Goal: Task Accomplishment & Management: Manage account settings

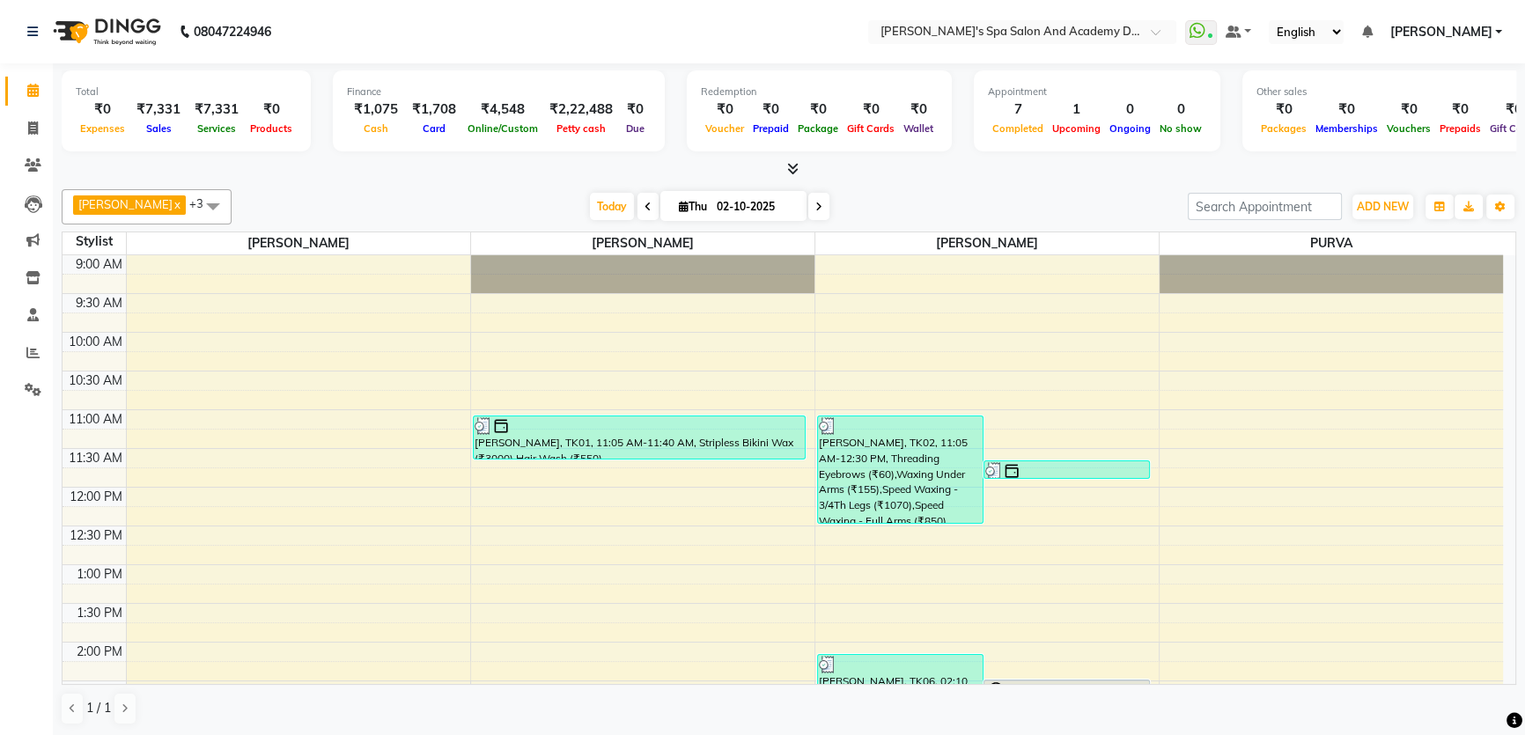
click at [1456, 27] on span "[PERSON_NAME]" at bounding box center [1441, 32] width 102 height 18
click at [1392, 118] on link "Sign out" at bounding box center [1411, 120] width 161 height 27
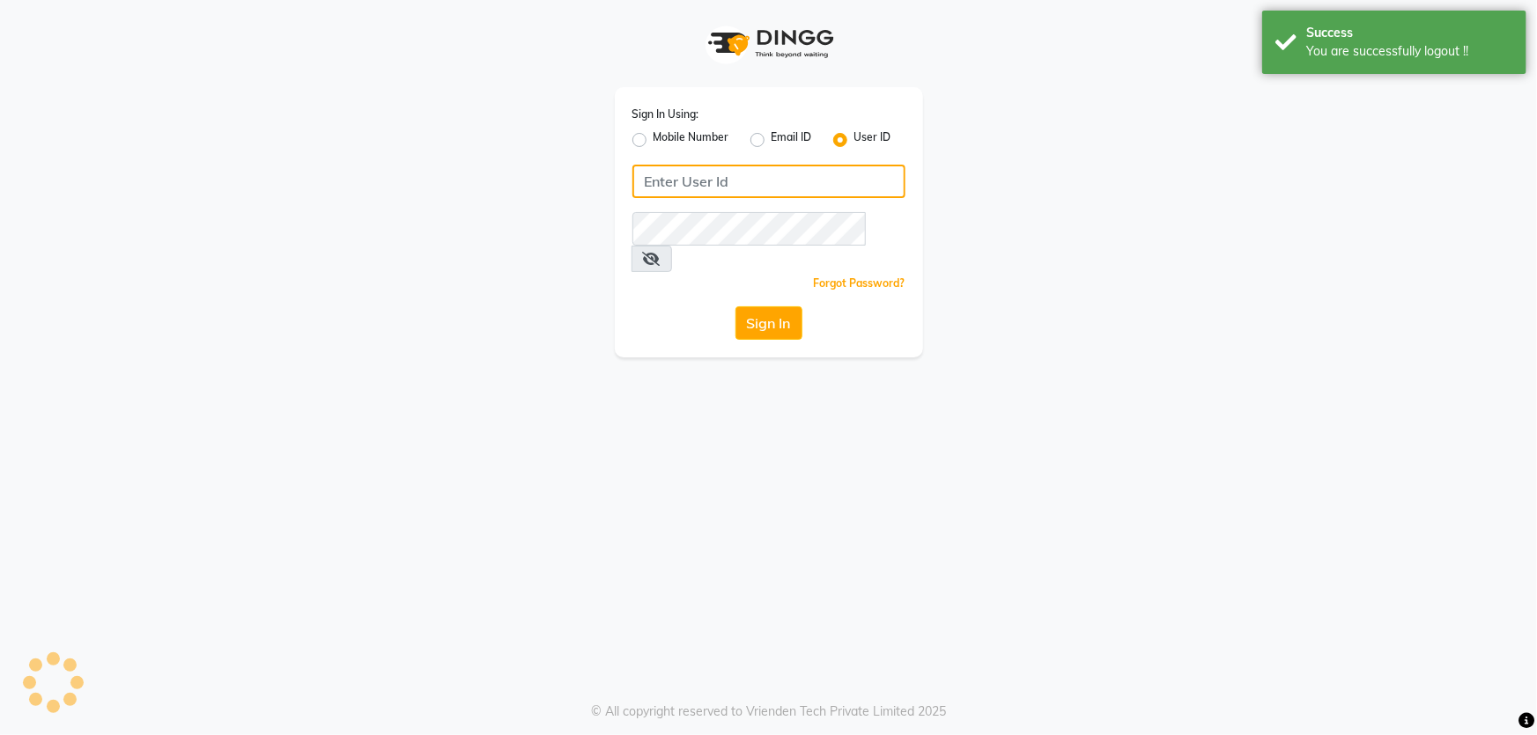
click at [726, 192] on input "Username" at bounding box center [768, 181] width 273 height 33
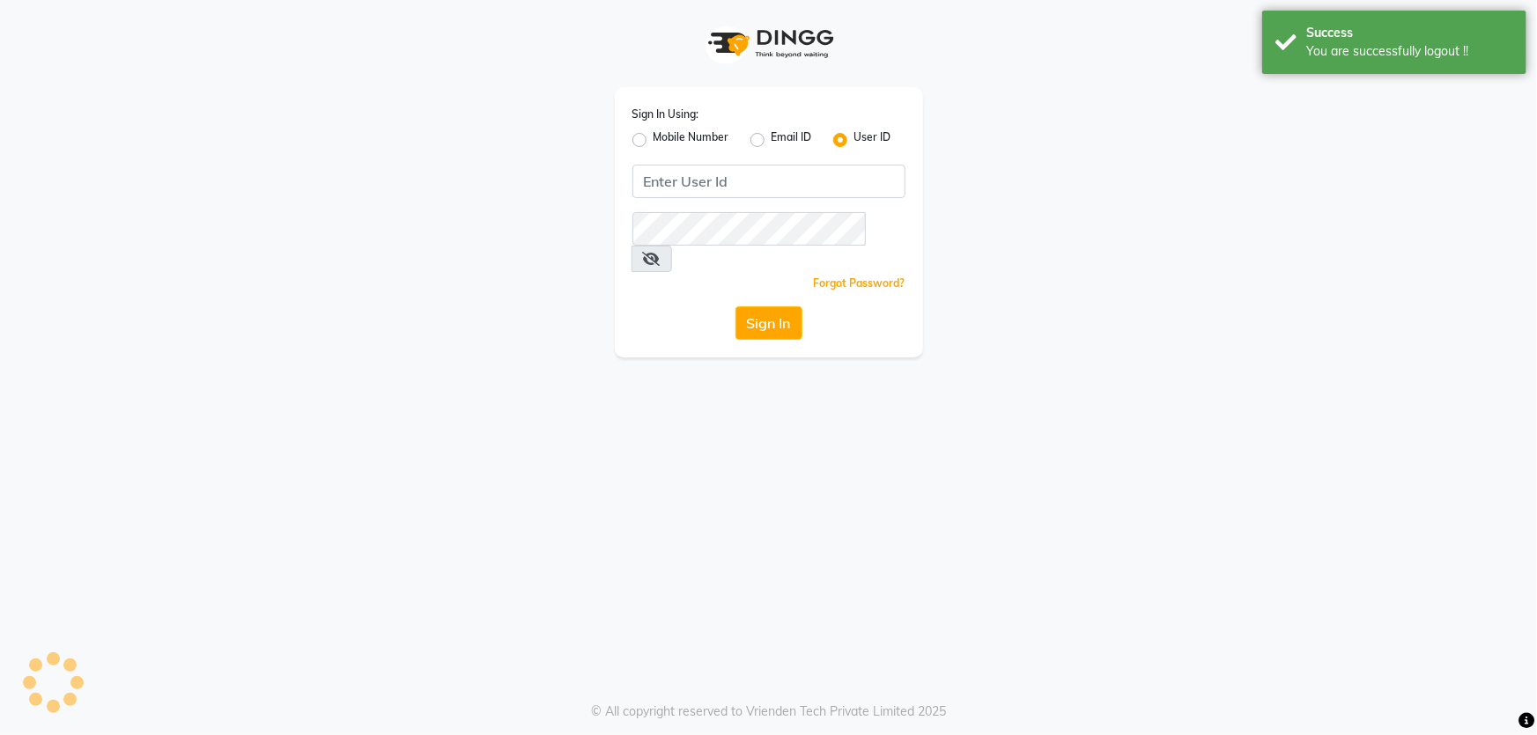
click at [650, 139] on div "Mobile Number" at bounding box center [680, 139] width 97 height 21
click at [653, 141] on label "Mobile Number" at bounding box center [691, 139] width 76 height 21
click at [653, 141] on input "Mobile Number" at bounding box center [658, 134] width 11 height 11
radio input "true"
radio input "false"
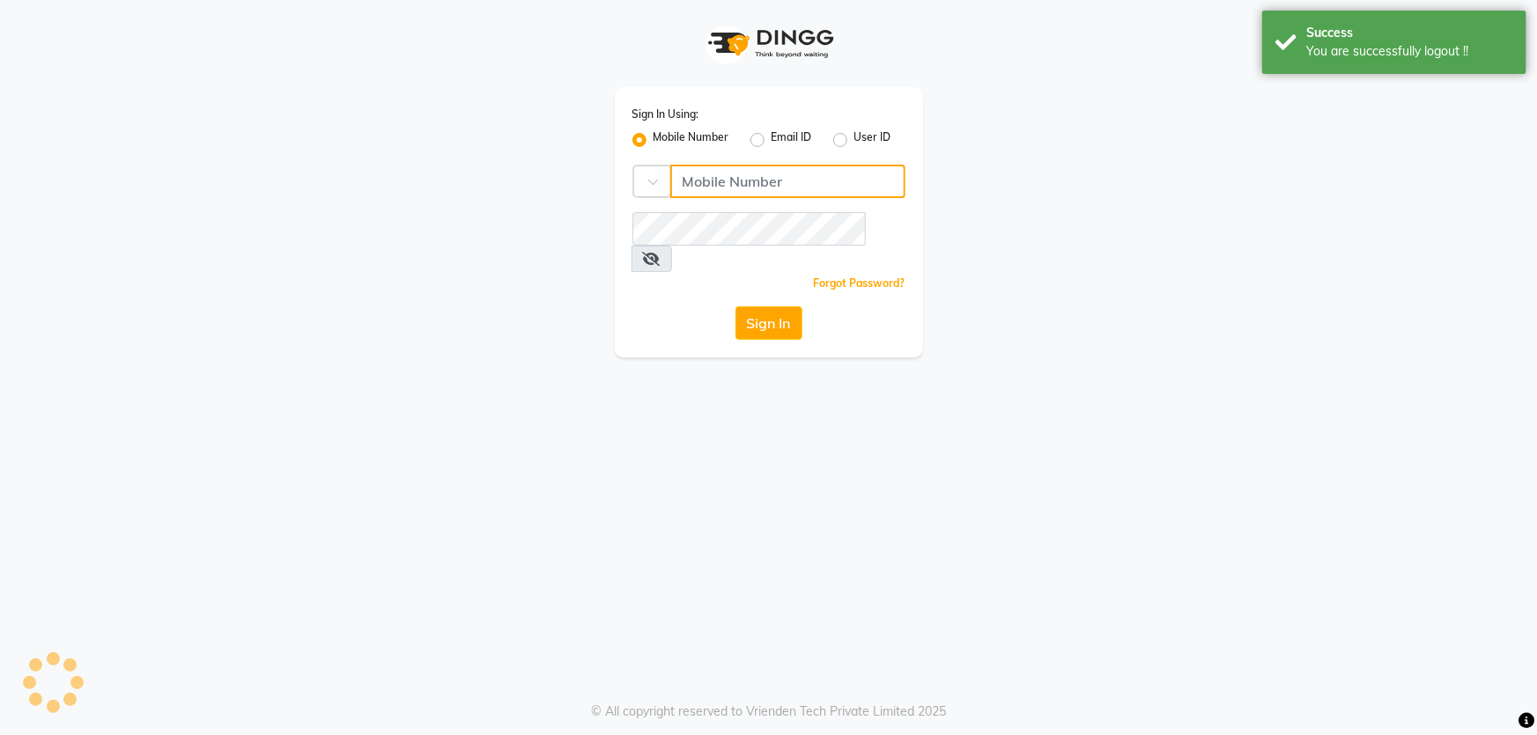
click at [678, 181] on input "Username" at bounding box center [787, 181] width 235 height 33
type input "7666822999"
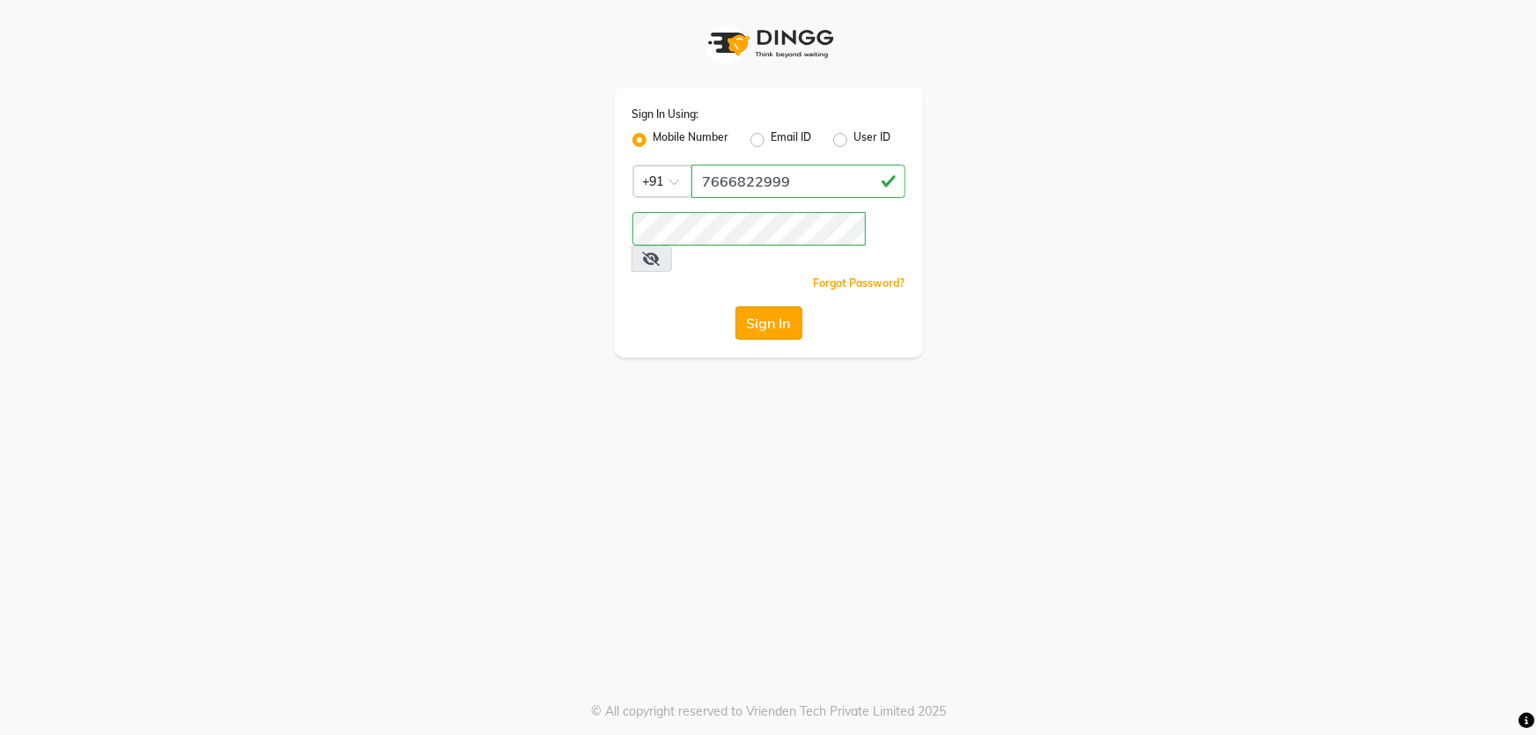
click at [795, 313] on button "Sign In" at bounding box center [768, 322] width 67 height 33
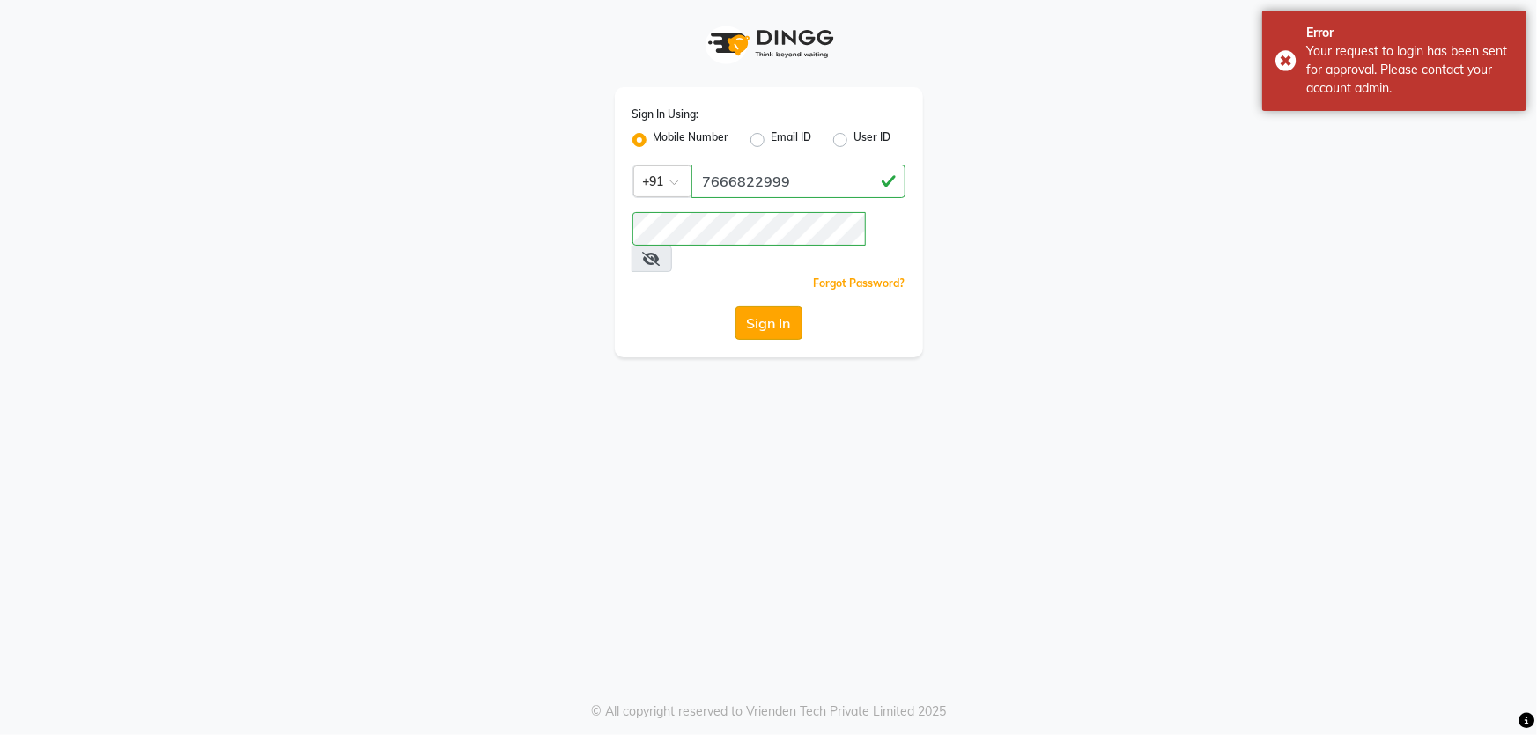
click at [747, 306] on button "Sign In" at bounding box center [768, 322] width 67 height 33
click at [778, 306] on button "Sign In" at bounding box center [768, 322] width 67 height 33
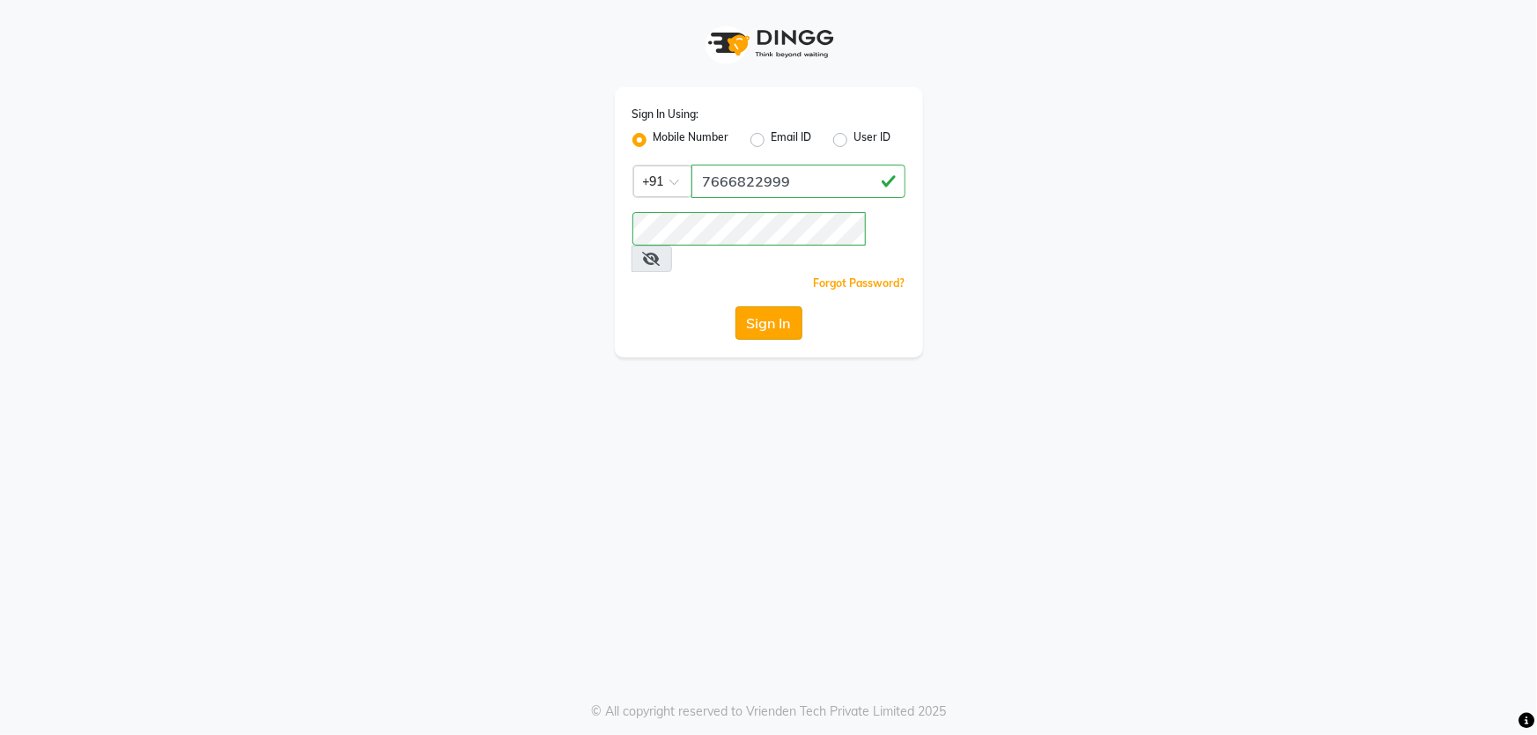
click at [748, 306] on button "Sign In" at bounding box center [768, 322] width 67 height 33
click at [789, 306] on button "Sign In" at bounding box center [768, 322] width 67 height 33
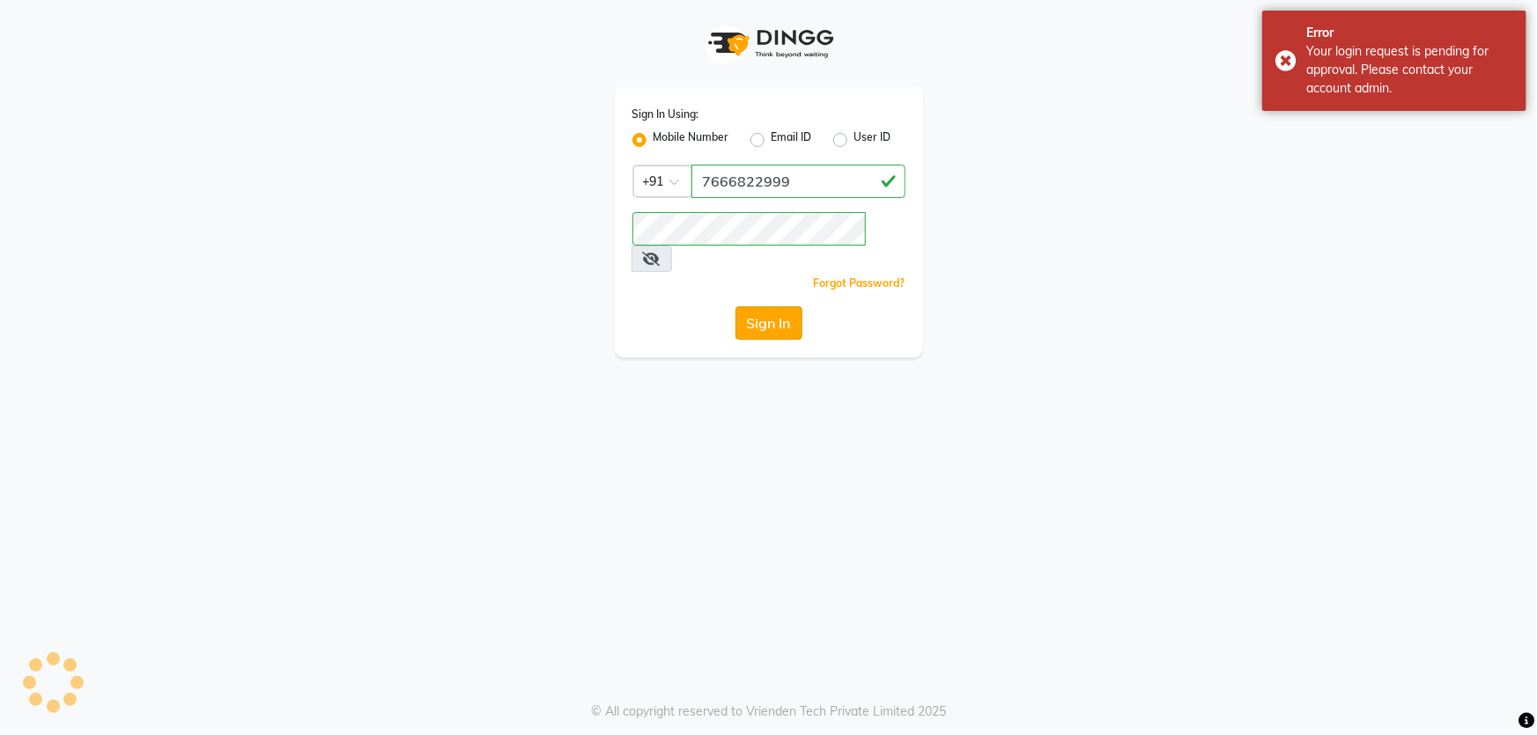
click at [751, 306] on button "Sign In" at bounding box center [768, 322] width 67 height 33
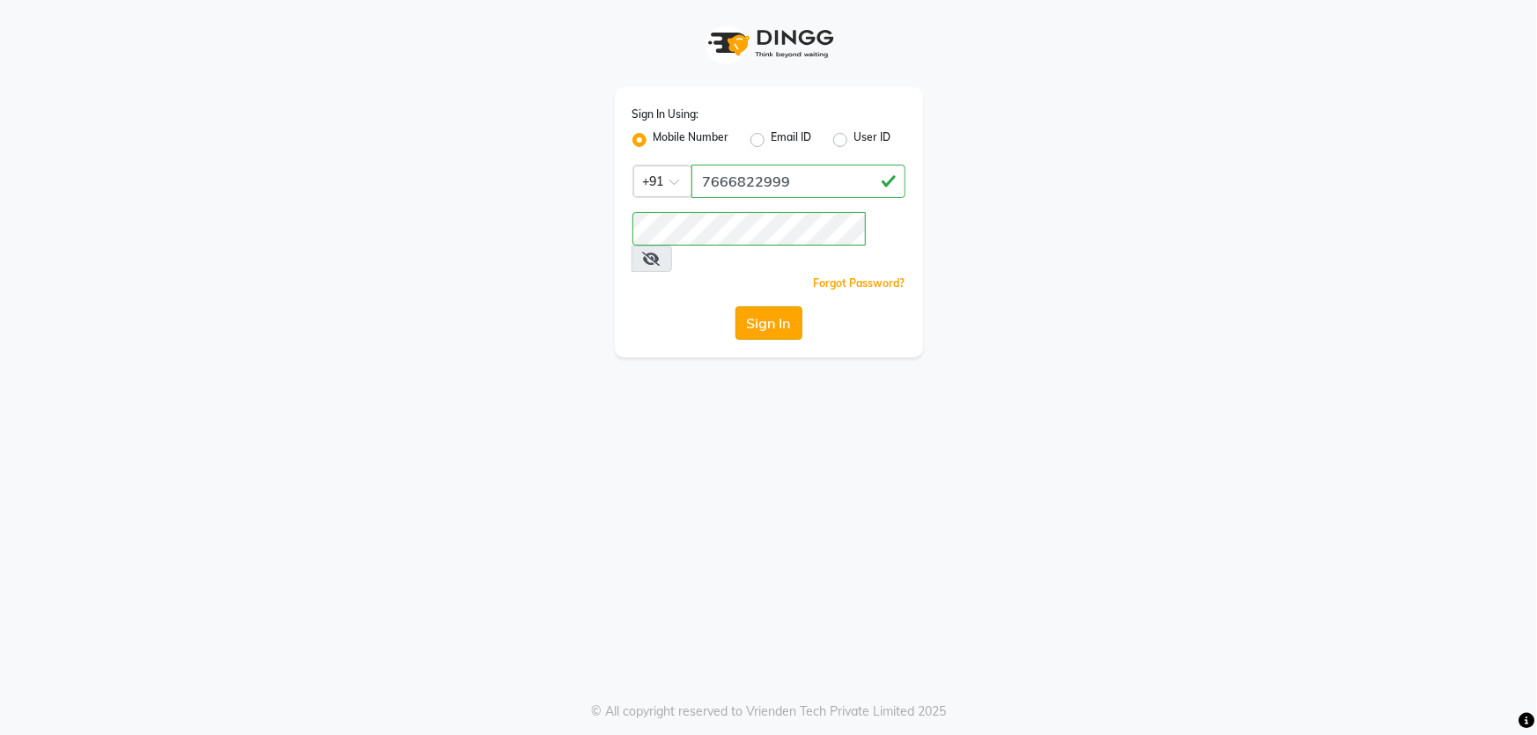
click at [771, 306] on button "Sign In" at bounding box center [768, 322] width 67 height 33
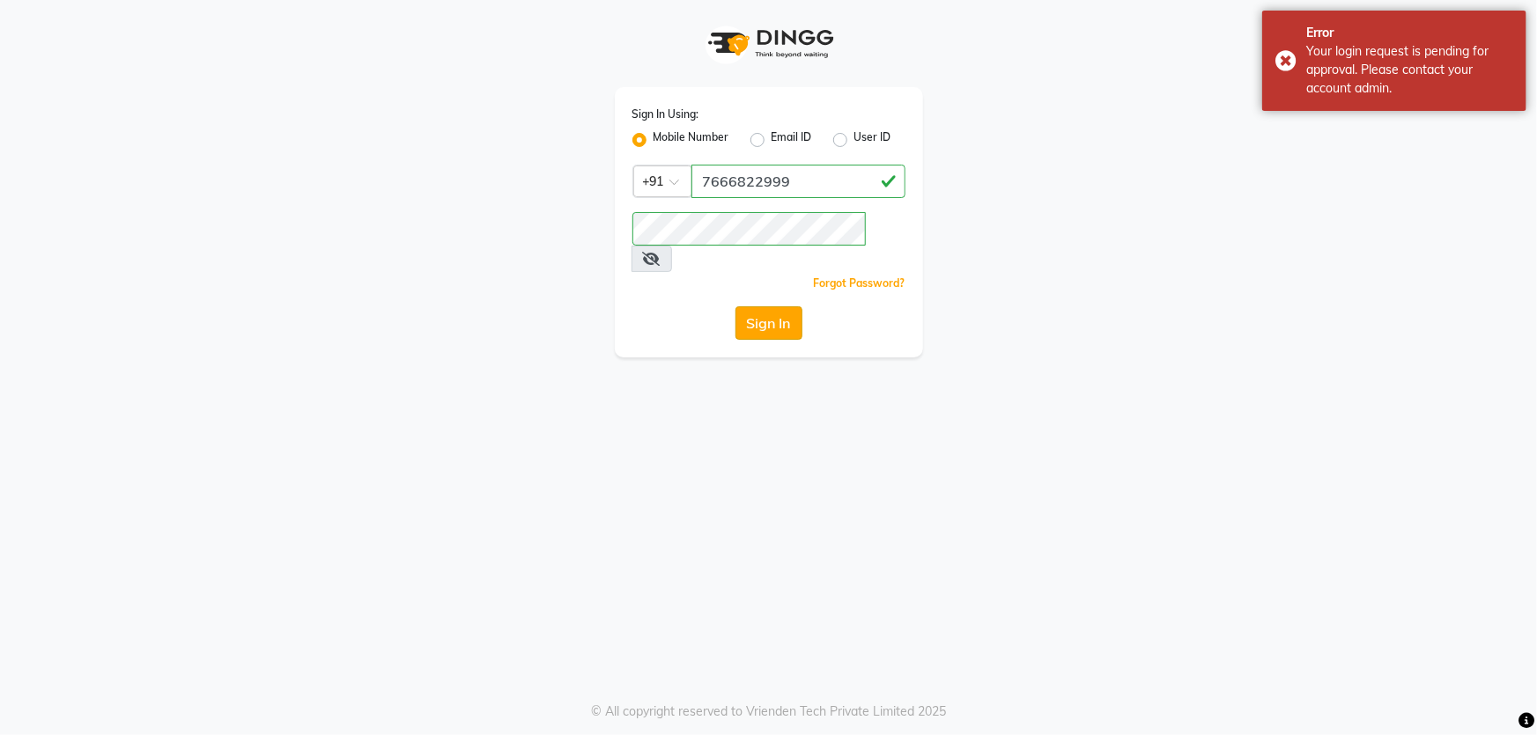
click at [743, 306] on button "Sign In" at bounding box center [768, 322] width 67 height 33
